Goal: Task Accomplishment & Management: Manage account settings

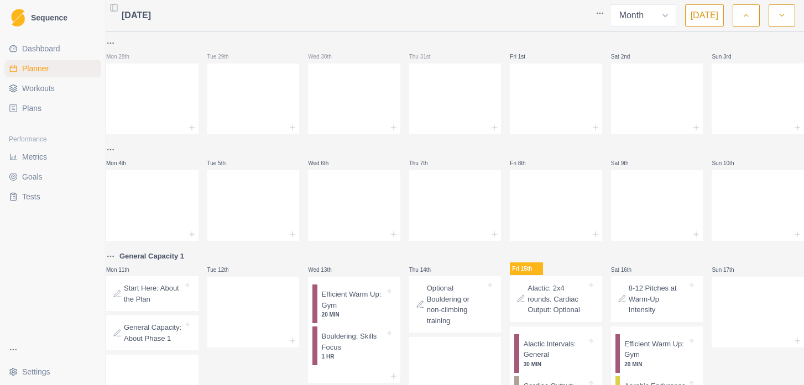
select select "month"
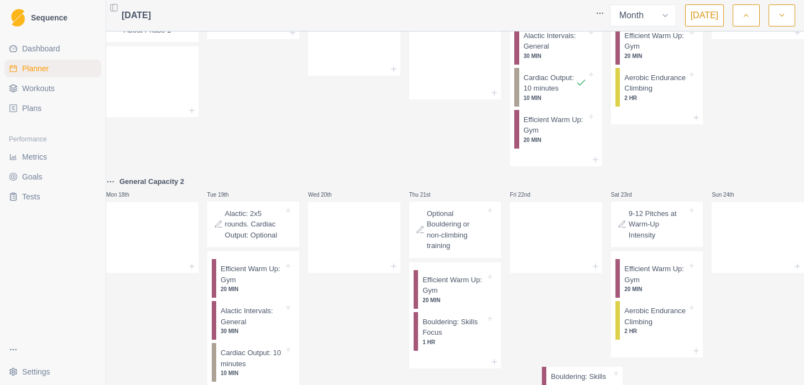
scroll to position [375, 0]
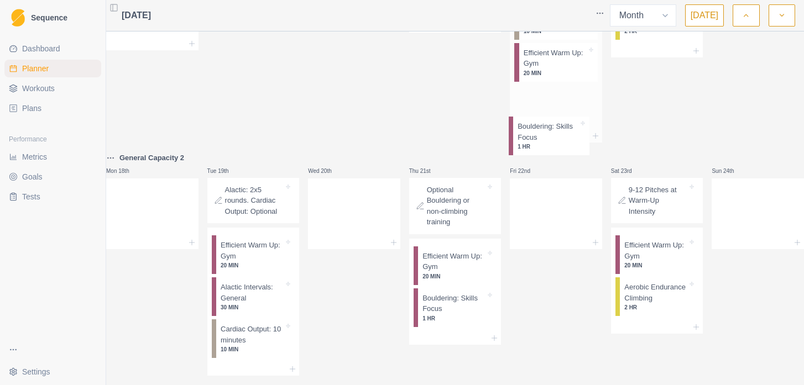
drag, startPoint x: 346, startPoint y: 210, endPoint x: 541, endPoint y: 145, distance: 206.1
click at [541, 145] on div "Mon 28th Tue 29th Wed 30th Thu 31st Fri 1st Sat 2nd Sun 3rd Mon 4th Tue 5th Wed…" at bounding box center [455, 135] width 698 height 949
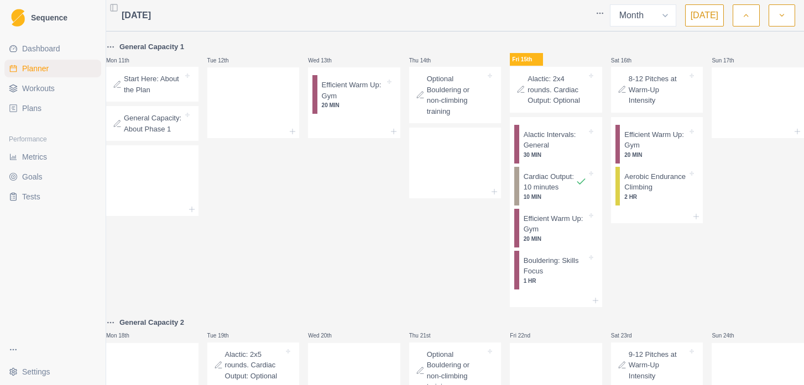
scroll to position [210, 0]
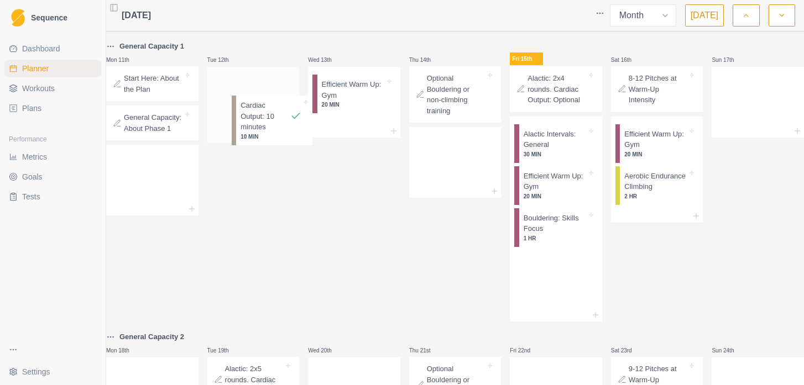
drag, startPoint x: 556, startPoint y: 202, endPoint x: 270, endPoint y: 118, distance: 297.8
click at [270, 118] on div "Mon 28th Tue 29th Wed 30th Thu 31st Fri 1st Sat 2nd Sun 3rd Mon 4th Tue 5th Wed…" at bounding box center [455, 307] width 698 height 963
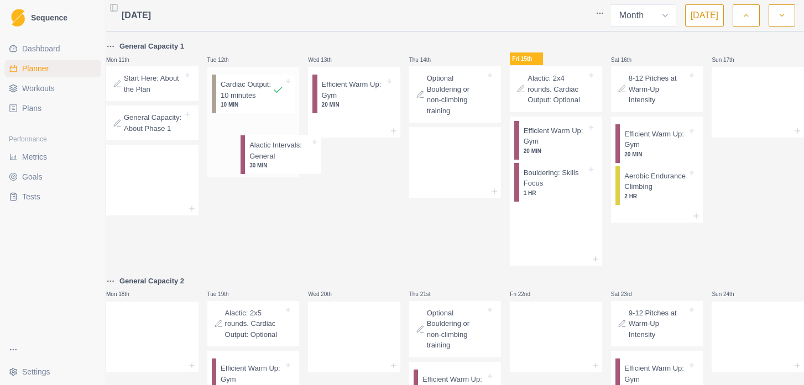
drag, startPoint x: 555, startPoint y: 154, endPoint x: 279, endPoint y: 148, distance: 276.0
click at [279, 150] on div "Mon 28th Tue 29th Wed 30th Thu 31st Fri 1st Sat 2nd Sun 3rd Mon 4th Tue 5th Wed…" at bounding box center [455, 279] width 698 height 907
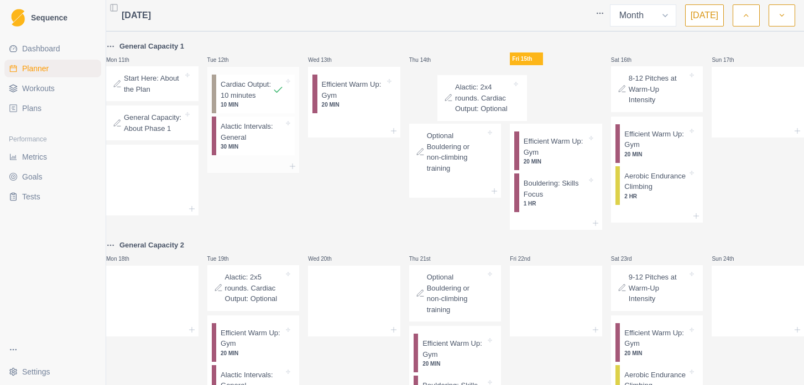
scroll to position [210, 0]
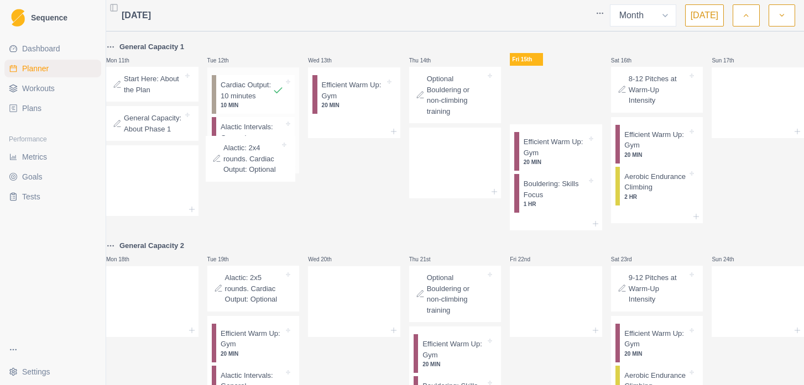
drag, startPoint x: 543, startPoint y: 94, endPoint x: 227, endPoint y: 164, distance: 323.3
click at [227, 164] on div "Mon 28th Tue 29th Wed 30th Thu 31st Fri 1st Sat 2nd Sun 3rd Mon 4th Tue 5th Wed…" at bounding box center [455, 262] width 698 height 871
drag, startPoint x: 548, startPoint y: 99, endPoint x: 250, endPoint y: 129, distance: 299.5
click at [250, 129] on div "Mon 28th Tue 29th Wed 30th Thu 31st Fri 1st Sat 2nd Sun 3rd Mon 4th Tue 5th Wed…" at bounding box center [455, 262] width 698 height 871
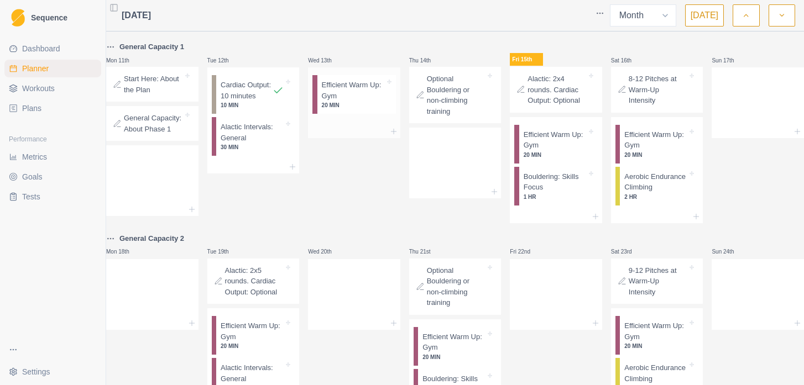
scroll to position [209, 0]
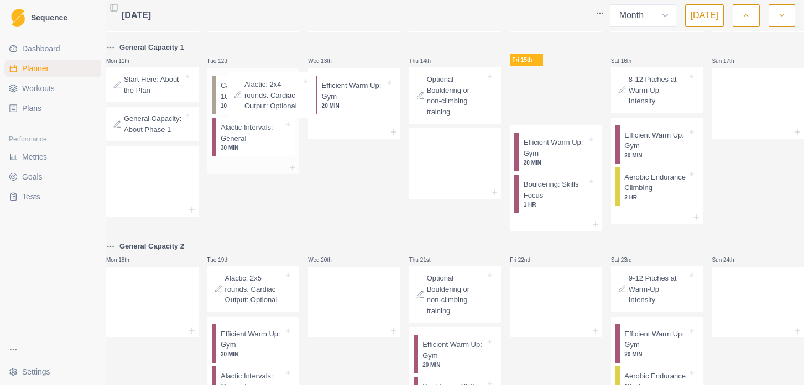
drag, startPoint x: 536, startPoint y: 88, endPoint x: 249, endPoint y: 94, distance: 287.5
click at [249, 94] on div "Mon 28th Tue 29th Wed 30th Thu 31st Fri 1st Sat 2nd Sun 3rd Mon 4th Tue 5th Wed…" at bounding box center [455, 263] width 698 height 871
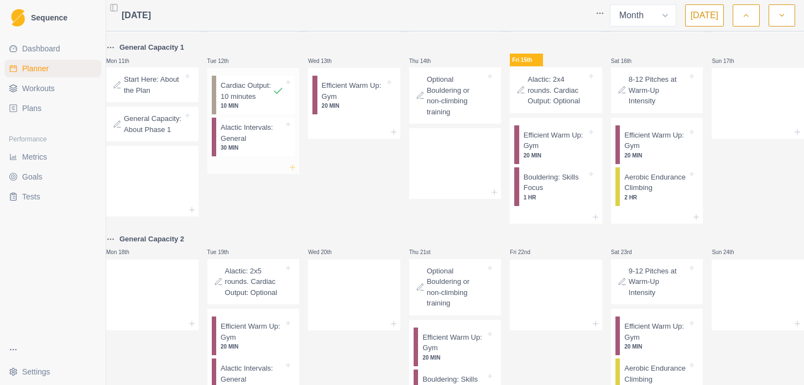
click at [296, 172] on icon at bounding box center [292, 167] width 9 height 9
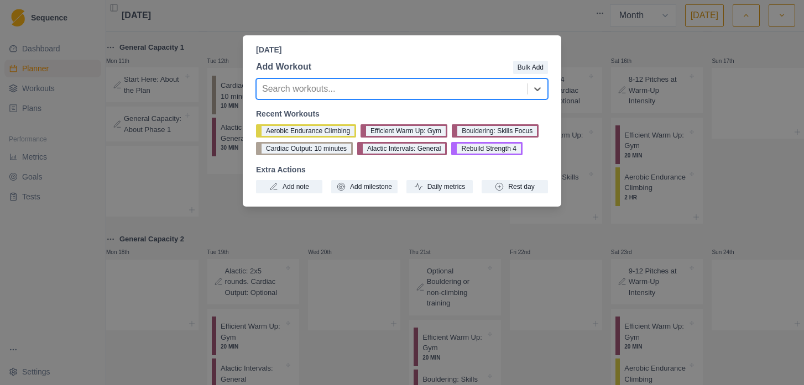
click at [576, 185] on div "[DATE] Add Workout Bulk Add Search workouts... Recent Workouts Aerobic Enduranc…" at bounding box center [402, 192] width 804 height 385
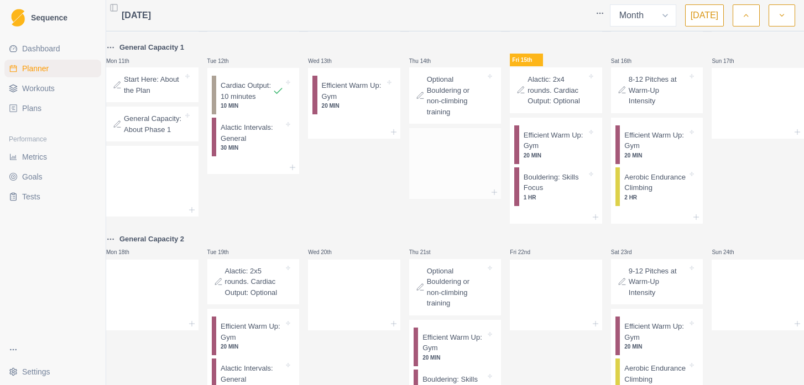
scroll to position [208, 0]
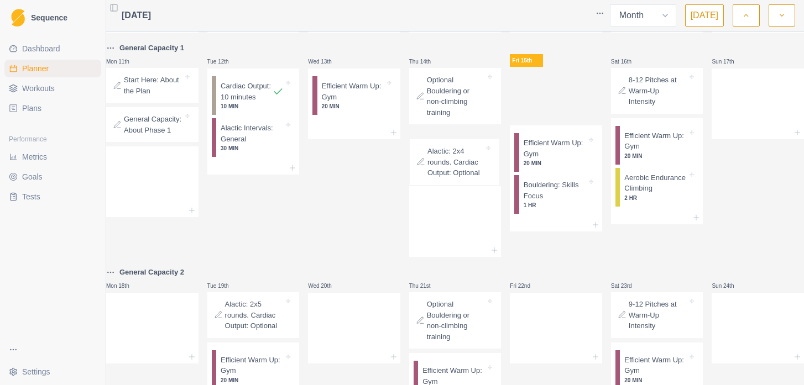
drag, startPoint x: 546, startPoint y: 88, endPoint x: 443, endPoint y: 162, distance: 126.9
click at [443, 162] on div "Mon 28th Tue 29th Wed 30th Thu 31st Fri 1st Sat 2nd Sun 3rd Mon 4th Tue 5th Wed…" at bounding box center [455, 276] width 698 height 896
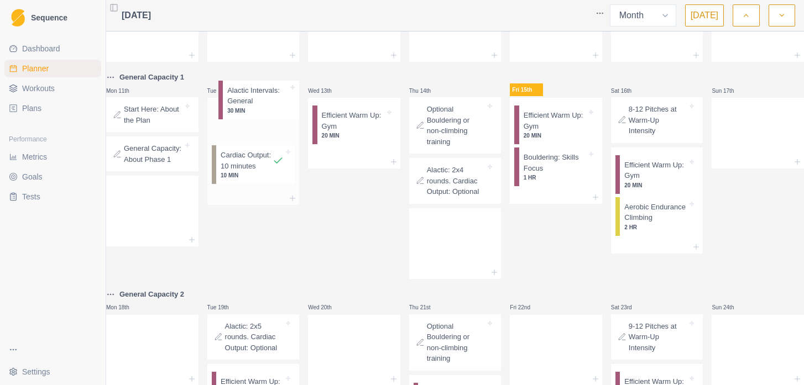
scroll to position [179, 0]
drag, startPoint x: 270, startPoint y: 149, endPoint x: 270, endPoint y: 115, distance: 34.3
click at [270, 115] on div "Cardiac Output: 10 minutes 10 MIN Alactic Intervals: General 30 MIN" at bounding box center [253, 145] width 92 height 94
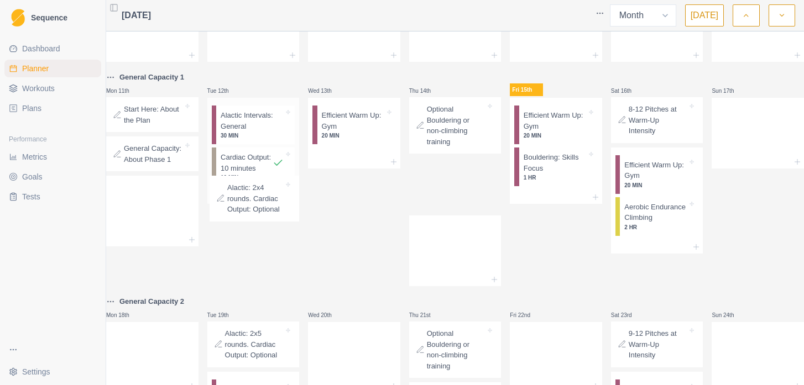
drag, startPoint x: 463, startPoint y: 185, endPoint x: 259, endPoint y: 203, distance: 204.2
click at [259, 203] on div "Mon 28th Tue 29th Wed 30th Thu 31st Fri 1st Sat 2nd Sun 3rd Mon 4th Tue 5th Wed…" at bounding box center [455, 305] width 698 height 896
drag, startPoint x: 448, startPoint y: 190, endPoint x: 357, endPoint y: 145, distance: 101.6
click at [357, 144] on div "Mon 28th Tue 29th Wed 30th Thu 31st Fri 1st Sat 2nd Sun 3rd Mon 4th Tue 5th Wed…" at bounding box center [455, 305] width 698 height 896
drag, startPoint x: 446, startPoint y: 177, endPoint x: 432, endPoint y: 180, distance: 14.8
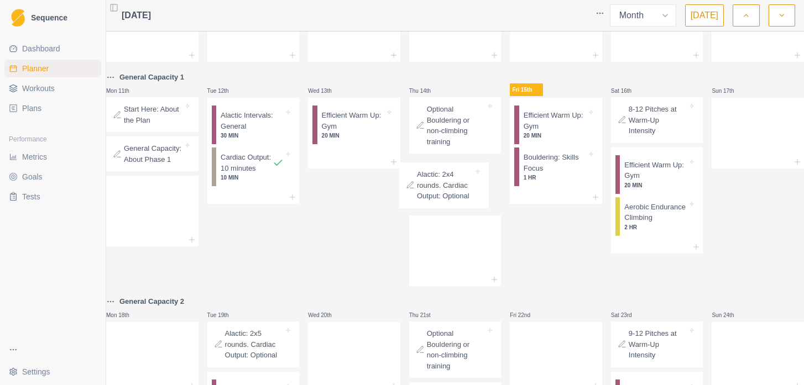
click at [432, 180] on div "Optional Bouldering or non-climbing training Alactic: 2x4 rounds. Cardiac Outpu…" at bounding box center [455, 156] width 92 height 118
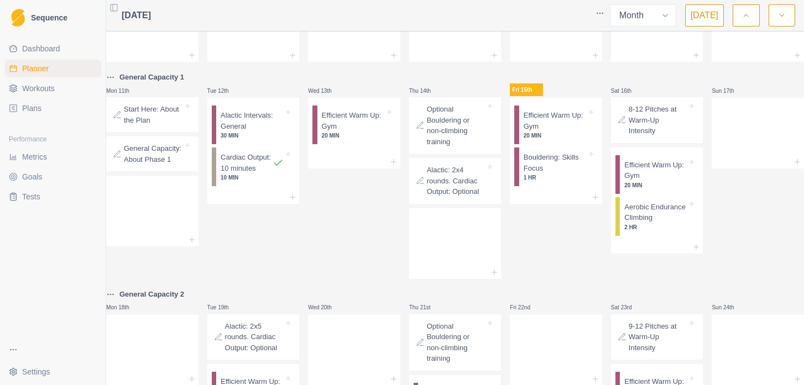
click at [371, 194] on div "Wed 13th Efficient Warm Up: Gym 20 MIN" at bounding box center [354, 175] width 92 height 208
click at [394, 159] on icon at bounding box center [393, 162] width 9 height 9
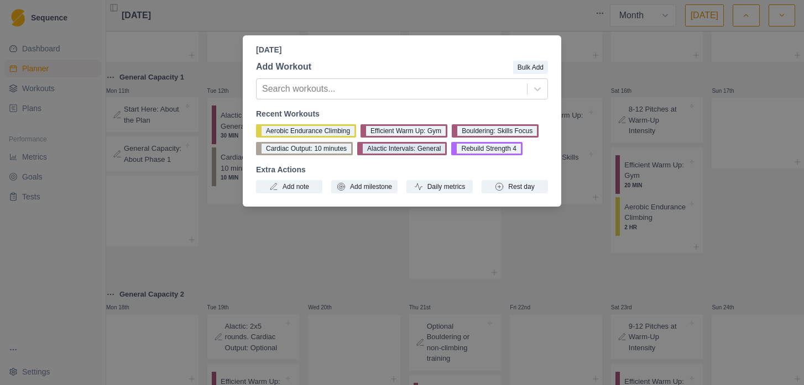
click at [357, 155] on button "Alactic Intervals: General" at bounding box center [402, 148] width 90 height 13
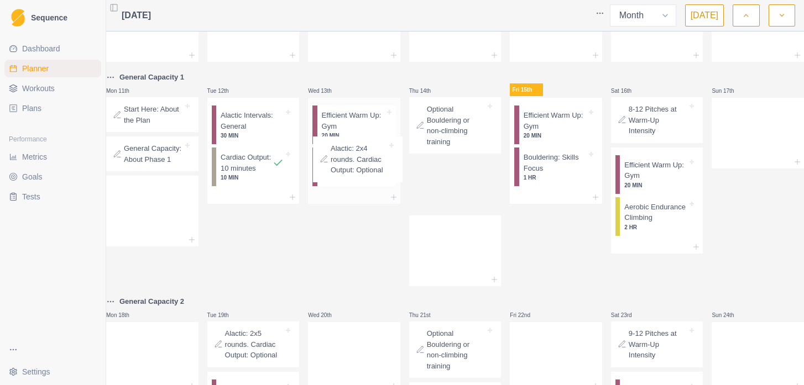
drag, startPoint x: 435, startPoint y: 189, endPoint x: 333, endPoint y: 166, distance: 104.2
click at [333, 166] on div "Mon 28th Tue 29th Wed 30th Thu 31st Fri 1st Sat 2nd Sun 3rd Mon 4th Tue 5th Wed…" at bounding box center [455, 305] width 698 height 896
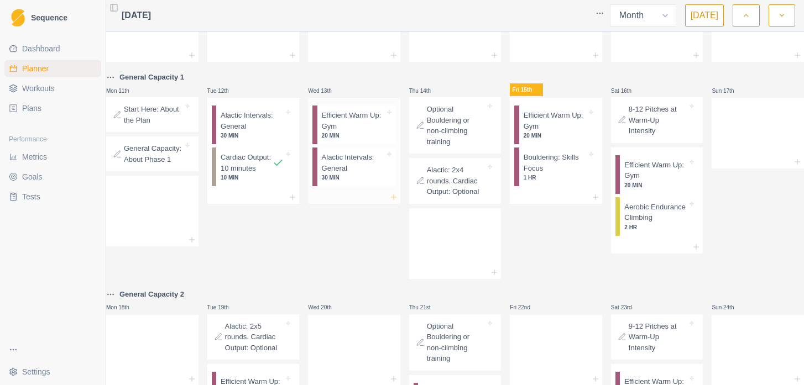
click at [393, 197] on icon at bounding box center [393, 197] width 9 height 9
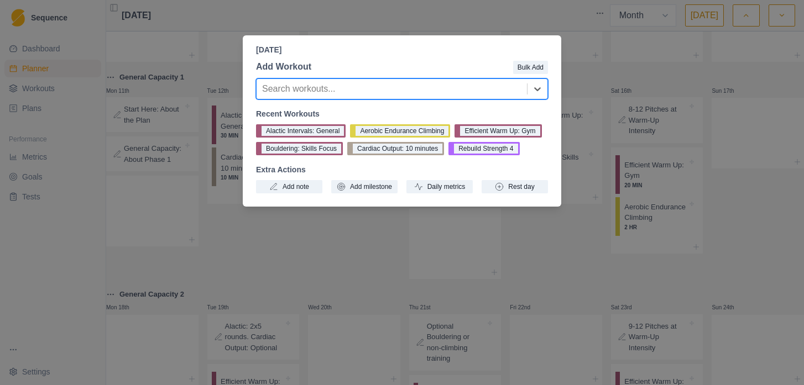
click at [572, 51] on div "[DATE] Add Workout Bulk Add Search workouts... Recent Workouts Alactic Interval…" at bounding box center [402, 192] width 804 height 385
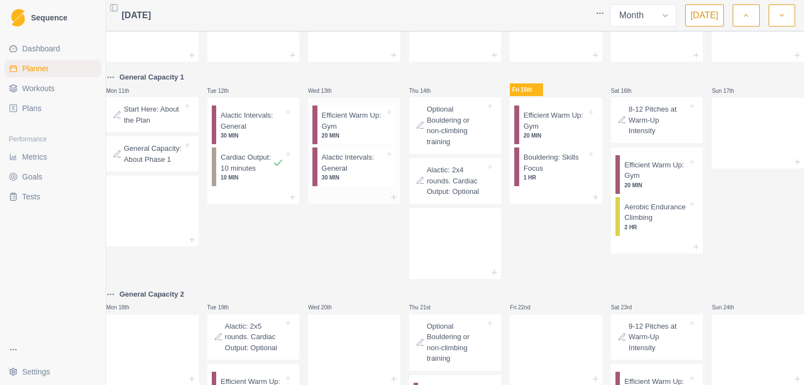
click at [342, 176] on p "30 MIN" at bounding box center [353, 178] width 63 height 8
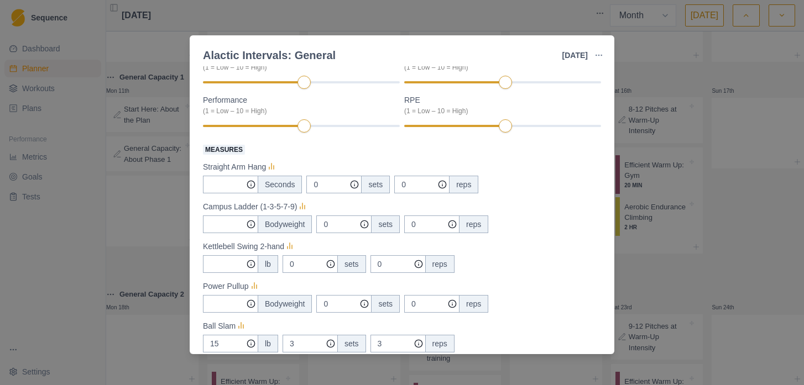
scroll to position [267, 0]
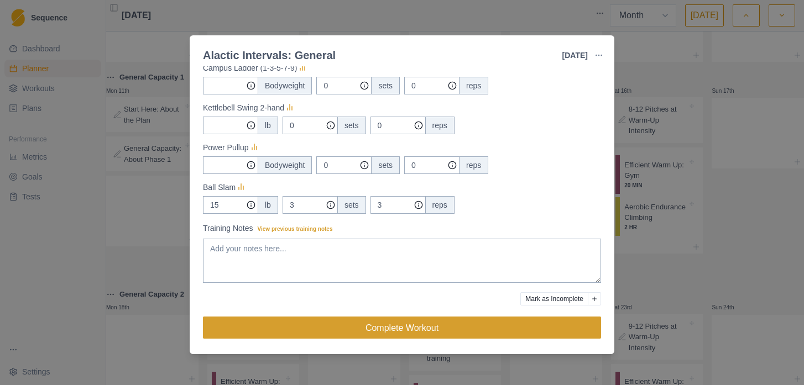
click at [382, 326] on button "Complete Workout" at bounding box center [402, 328] width 398 height 22
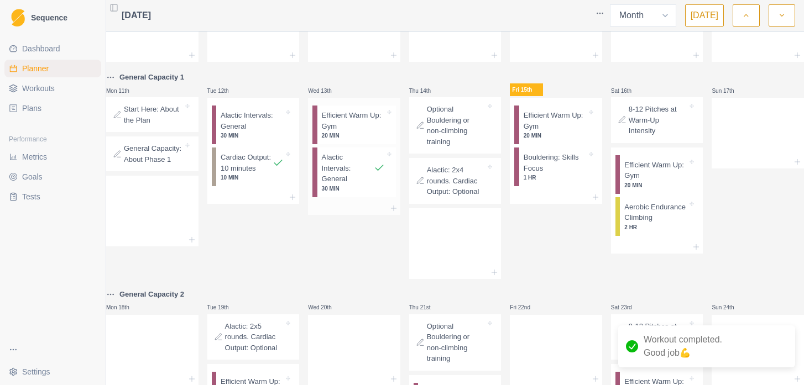
click at [353, 131] on p "Efficient Warm Up: Gym" at bounding box center [353, 121] width 63 height 22
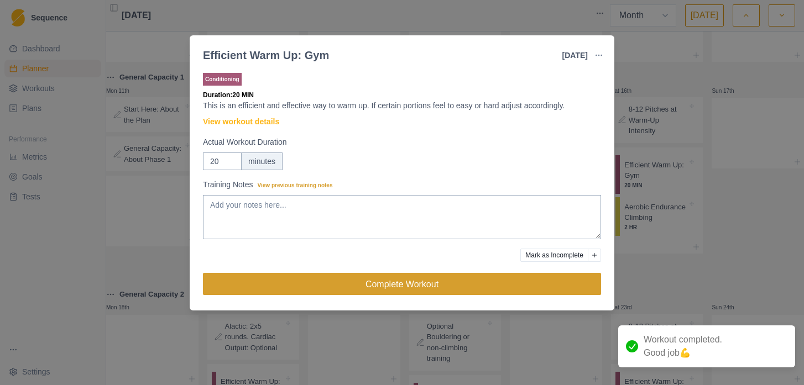
click at [382, 287] on button "Complete Workout" at bounding box center [402, 284] width 398 height 22
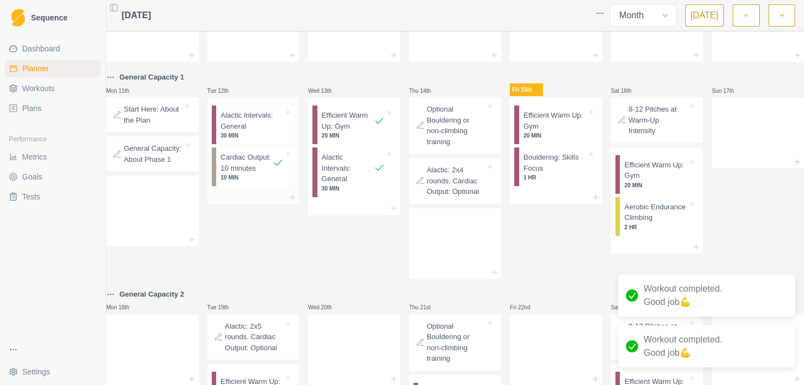
click at [234, 169] on p "Cardiac Output: 10 minutes" at bounding box center [247, 163] width 52 height 22
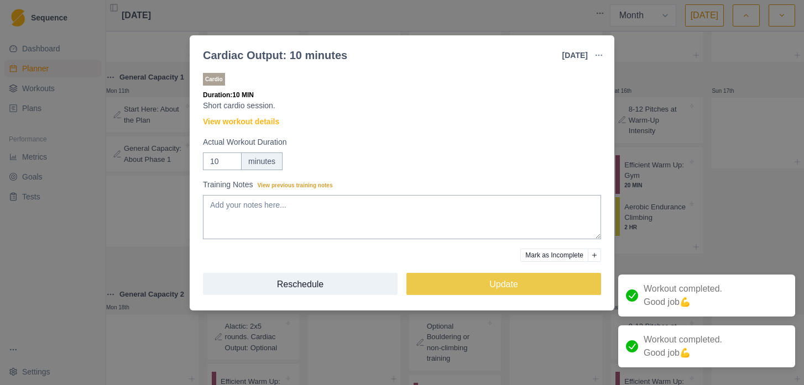
click at [119, 237] on div "Cardiac Output: 10 minutes [DATE] Link To Goal View Workout Metrics Edit Origin…" at bounding box center [402, 192] width 804 height 385
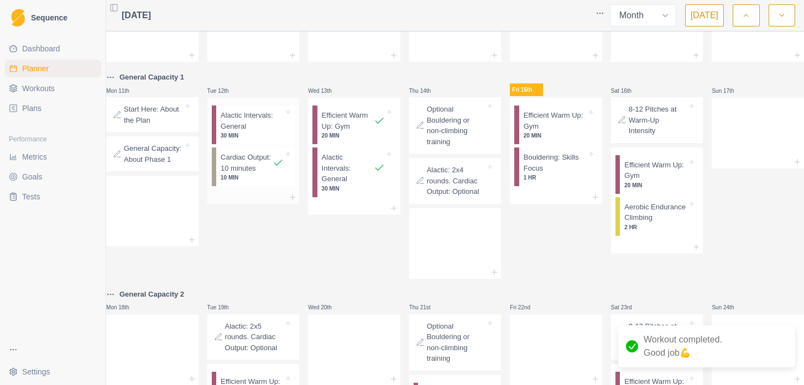
click at [255, 134] on p "30 MIN" at bounding box center [252, 136] width 63 height 8
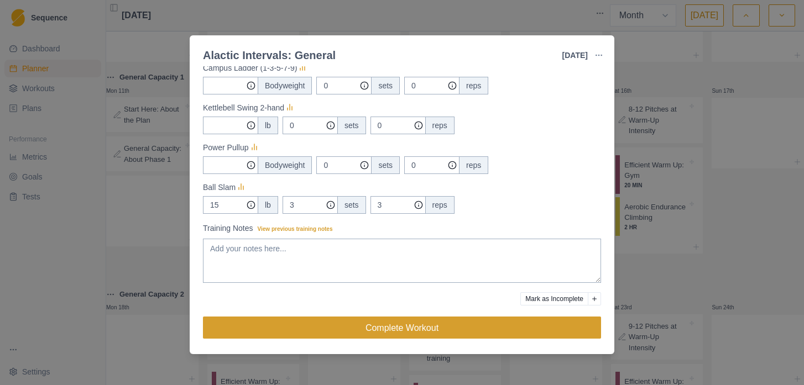
click at [333, 327] on button "Complete Workout" at bounding box center [402, 328] width 398 height 22
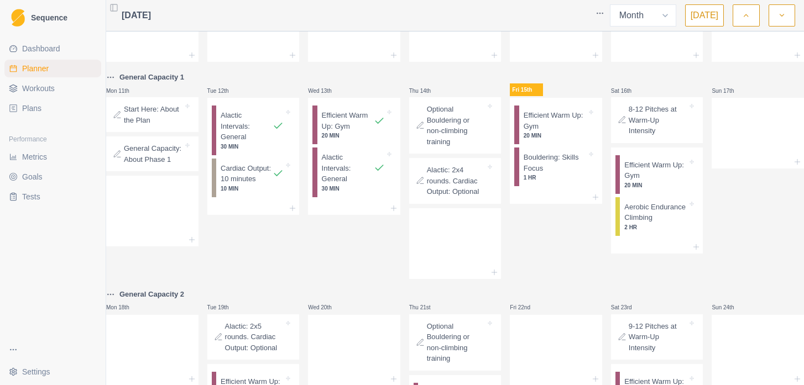
click at [24, 372] on html "Sequence Dashboard Planner Workouts Plans Performance Metrics Goals Tests Setti…" at bounding box center [402, 192] width 804 height 385
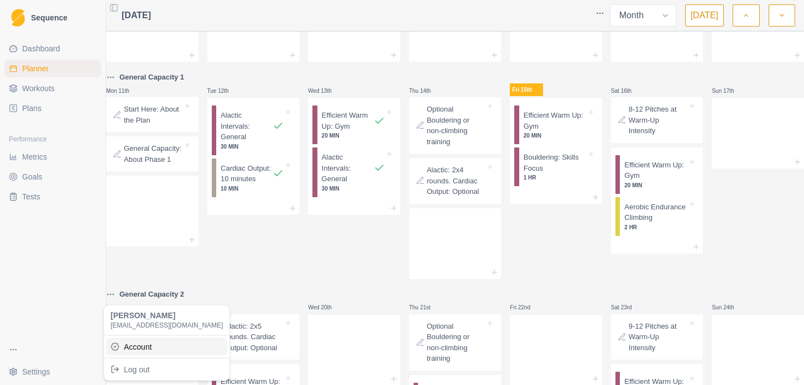
click at [161, 344] on link "Account" at bounding box center [166, 347] width 121 height 18
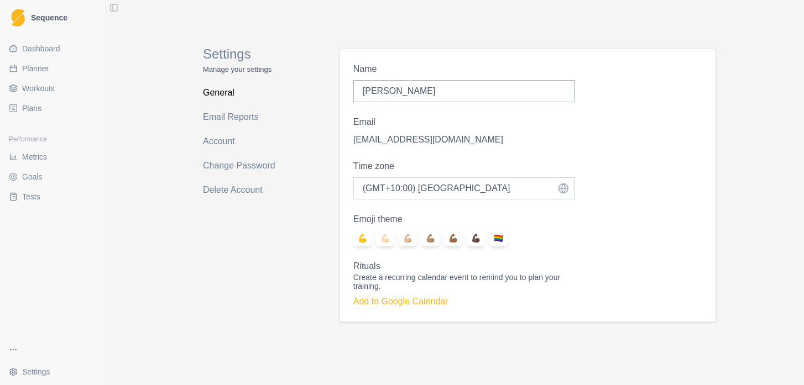
click at [432, 182] on select "Select time zone (GMT-07:00) Mountain Time ([GEOGRAPHIC_DATA] & [GEOGRAPHIC_DAT…" at bounding box center [463, 188] width 221 height 22
select select "America/[GEOGRAPHIC_DATA]"
click at [353, 177] on select "Select time zone (GMT-07:00) Mountain Time ([GEOGRAPHIC_DATA] & [GEOGRAPHIC_DAT…" at bounding box center [463, 188] width 221 height 22
click at [365, 238] on div "💪" at bounding box center [362, 239] width 18 height 16
click at [353, 231] on input "💪" at bounding box center [353, 230] width 1 height 1
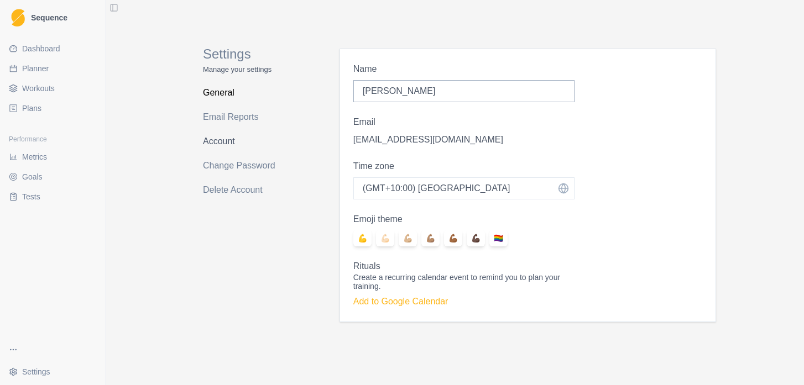
click at [225, 141] on link "Account" at bounding box center [247, 142] width 88 height 18
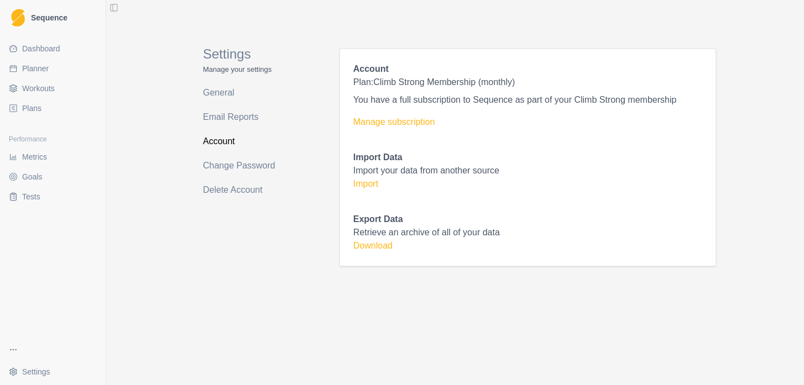
click at [33, 92] on span "Workouts" at bounding box center [38, 88] width 33 height 11
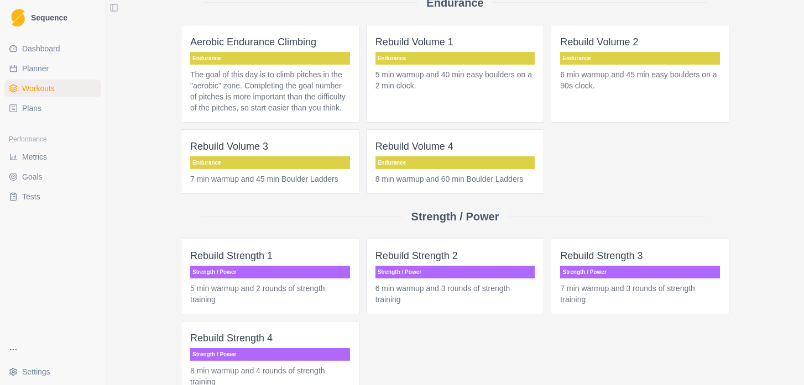
scroll to position [395, 0]
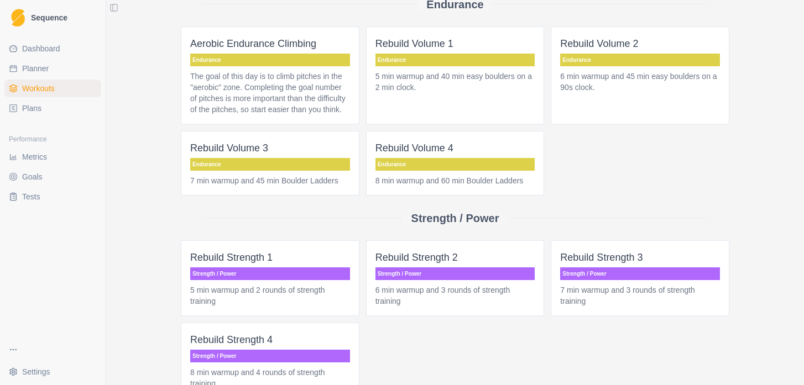
click at [252, 86] on p "The goal of this day is to climb pitches in the "aerobic" zone. Completing the …" at bounding box center [270, 93] width 160 height 44
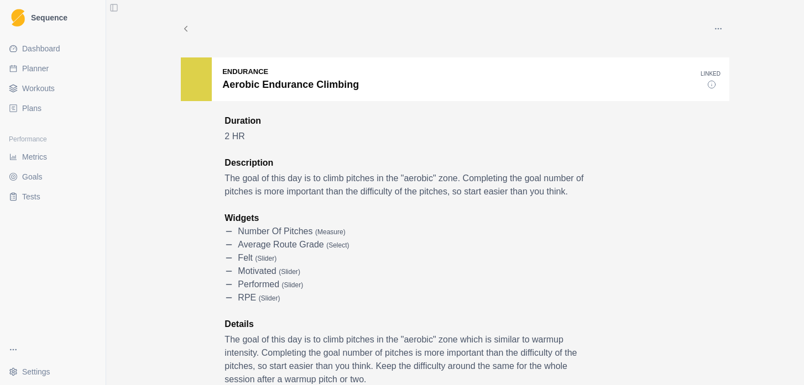
click at [44, 153] on span "Metrics" at bounding box center [34, 156] width 25 height 11
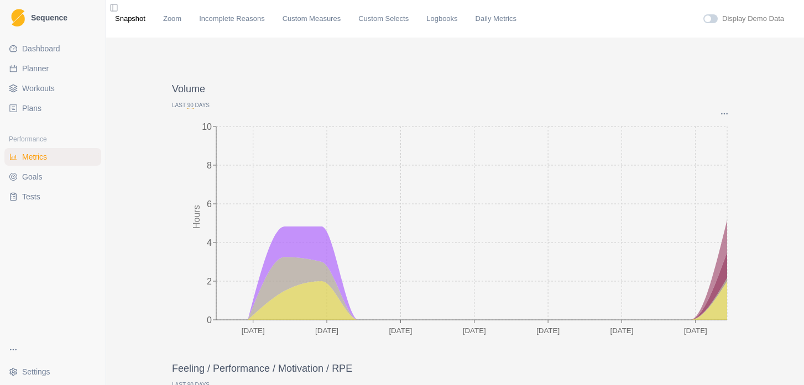
click at [41, 46] on span "Dashboard" at bounding box center [41, 48] width 38 height 11
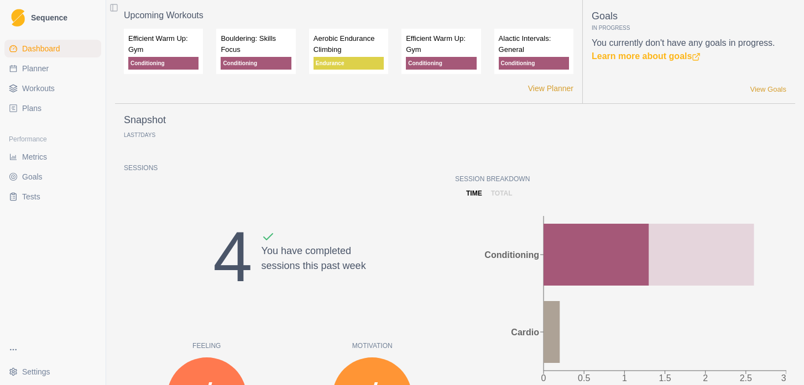
click at [43, 14] on span "Sequence" at bounding box center [49, 18] width 36 height 8
click at [35, 70] on span "Planner" at bounding box center [35, 68] width 27 height 11
select select "month"
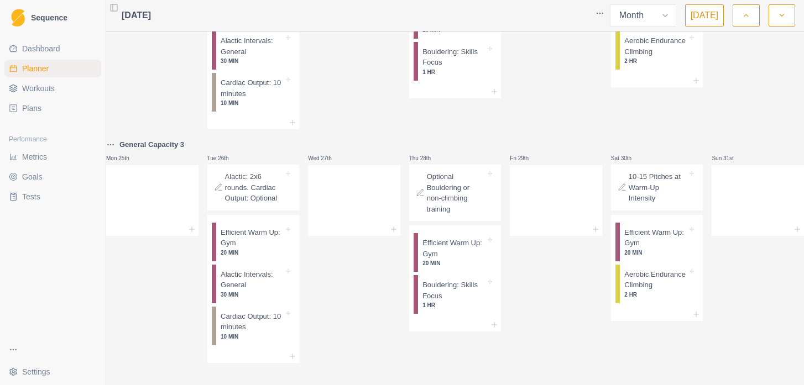
scroll to position [614, 0]
